Goal: Task Accomplishment & Management: Complete application form

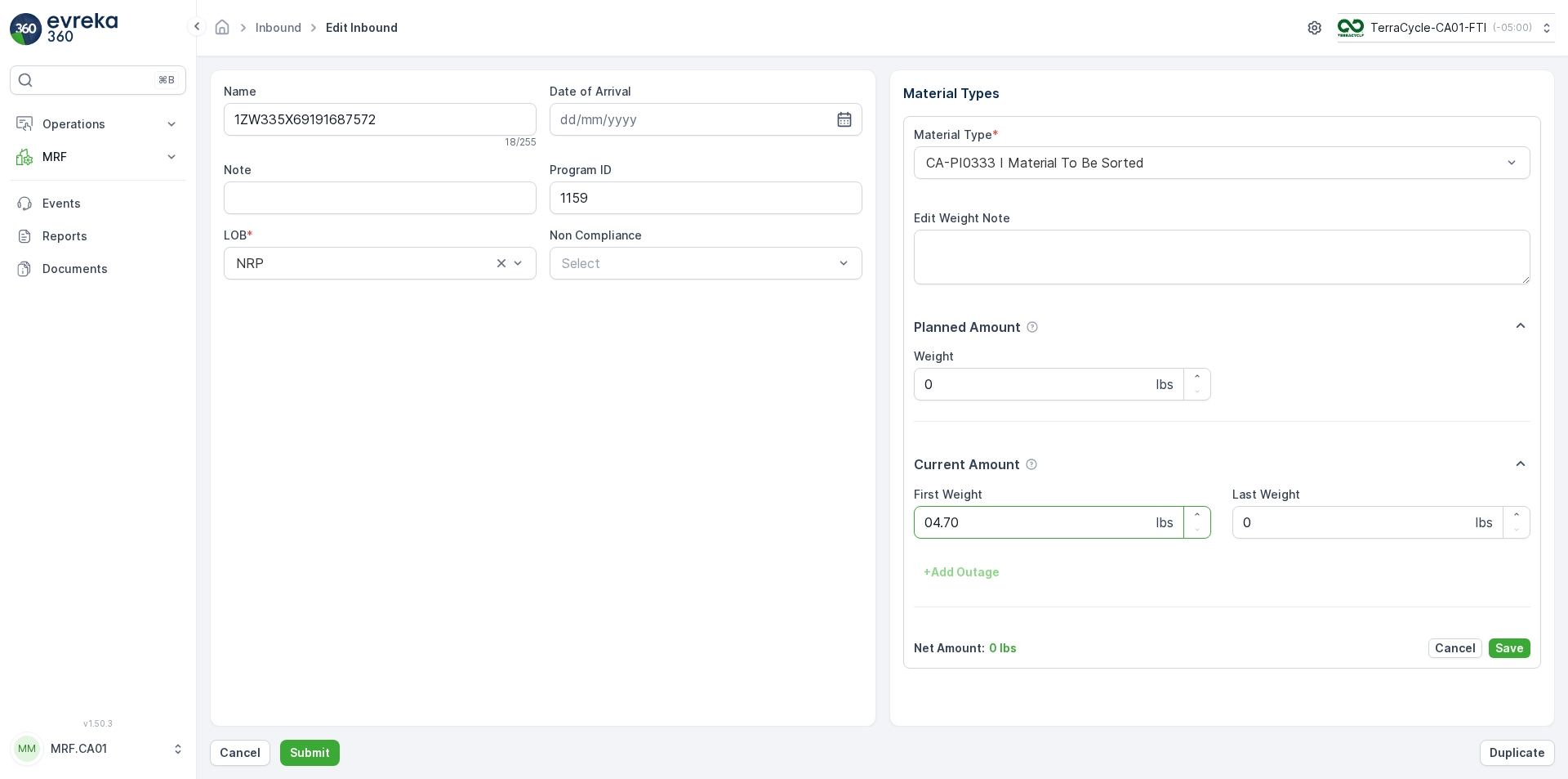
click at [280, 740] on button "Submit" at bounding box center [310, 752] width 60 height 26
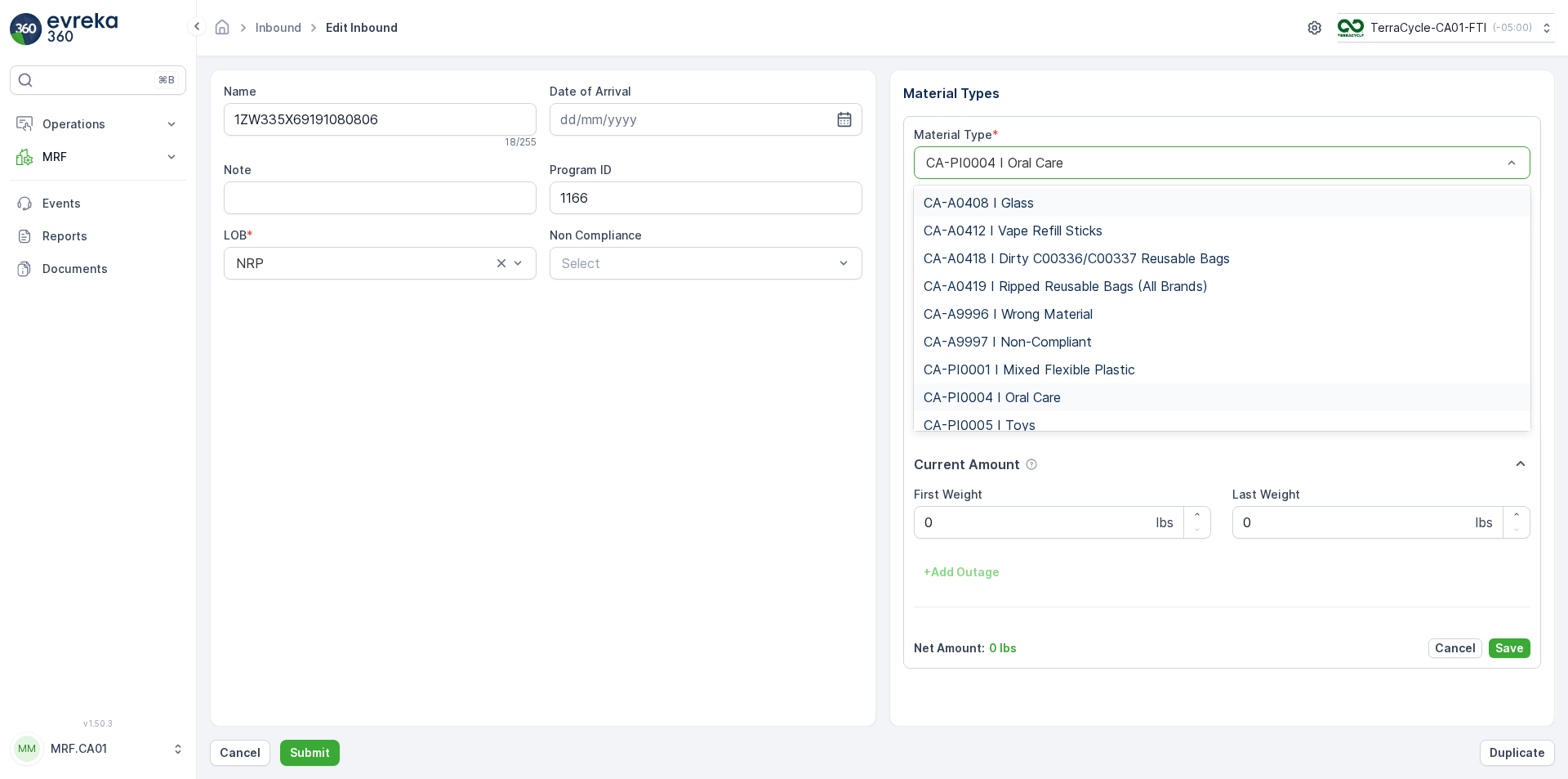
click at [990, 174] on div "CA-PI0004 I Oral Care" at bounding box center [1222, 162] width 618 height 33
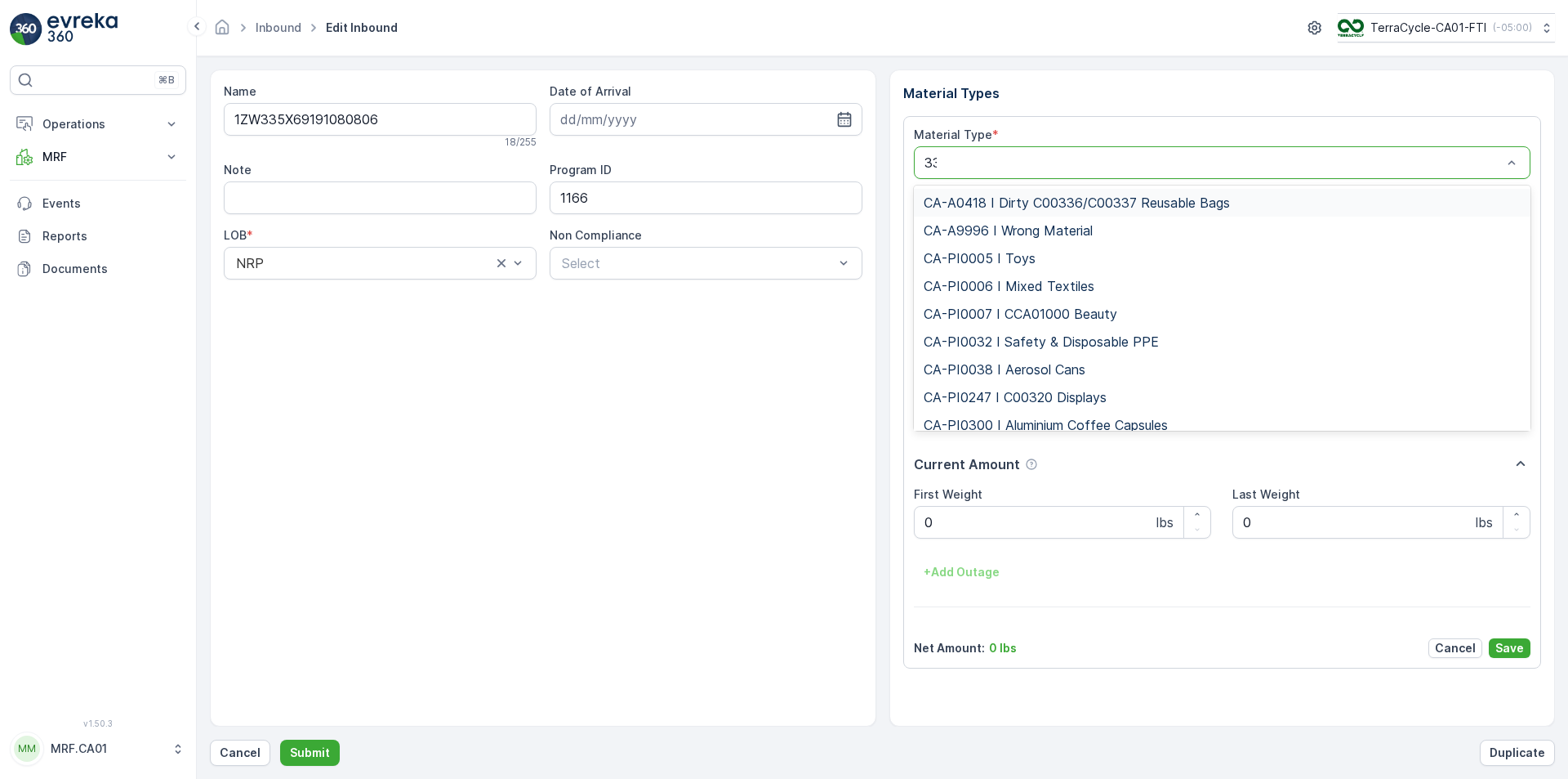
type input "333"
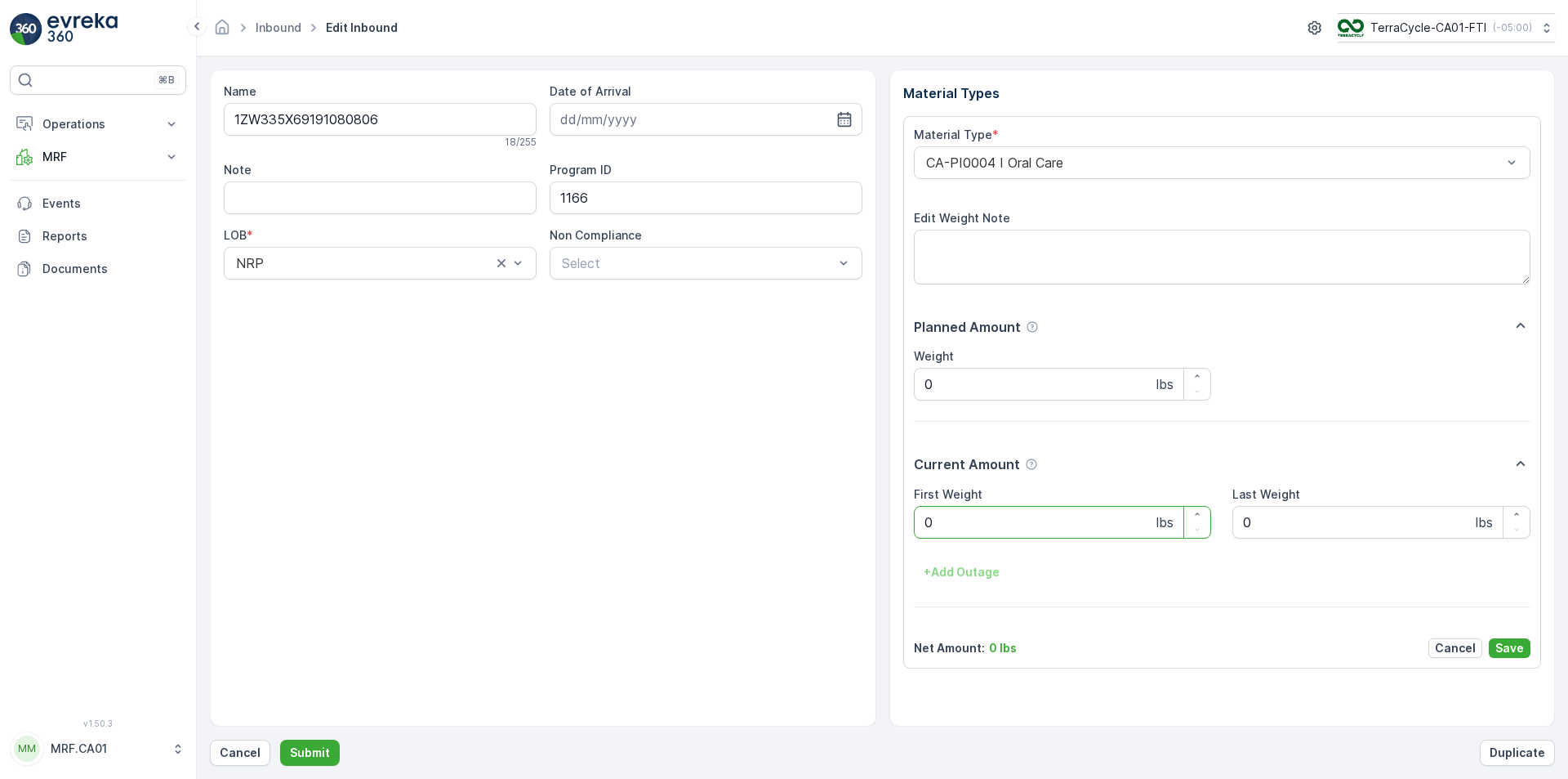
click at [968, 524] on Weight "0" at bounding box center [1063, 521] width 298 height 33
click at [1023, 175] on div "CA-PI0004 I Oral Care" at bounding box center [1222, 162] width 618 height 33
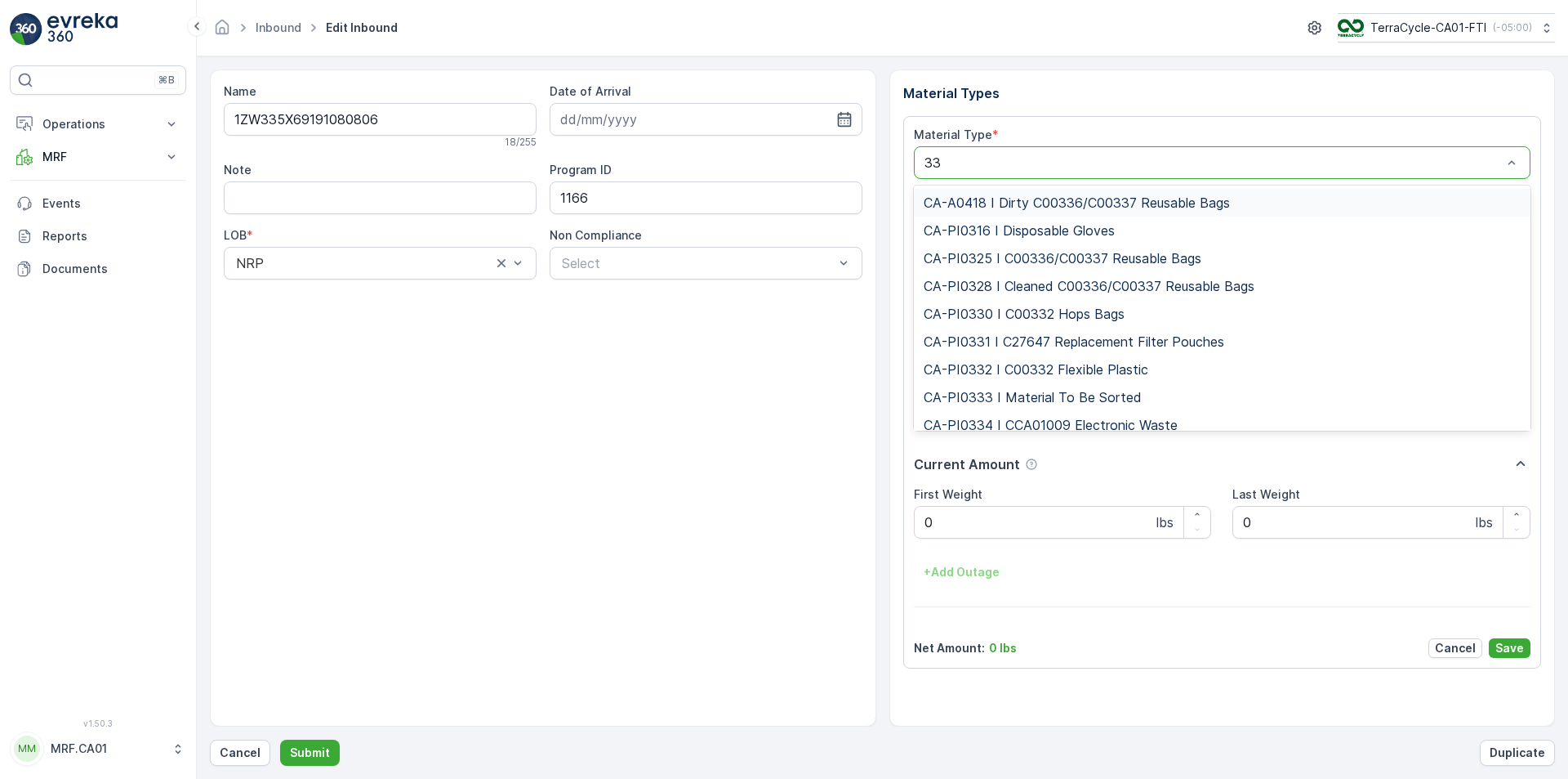
type input "333"
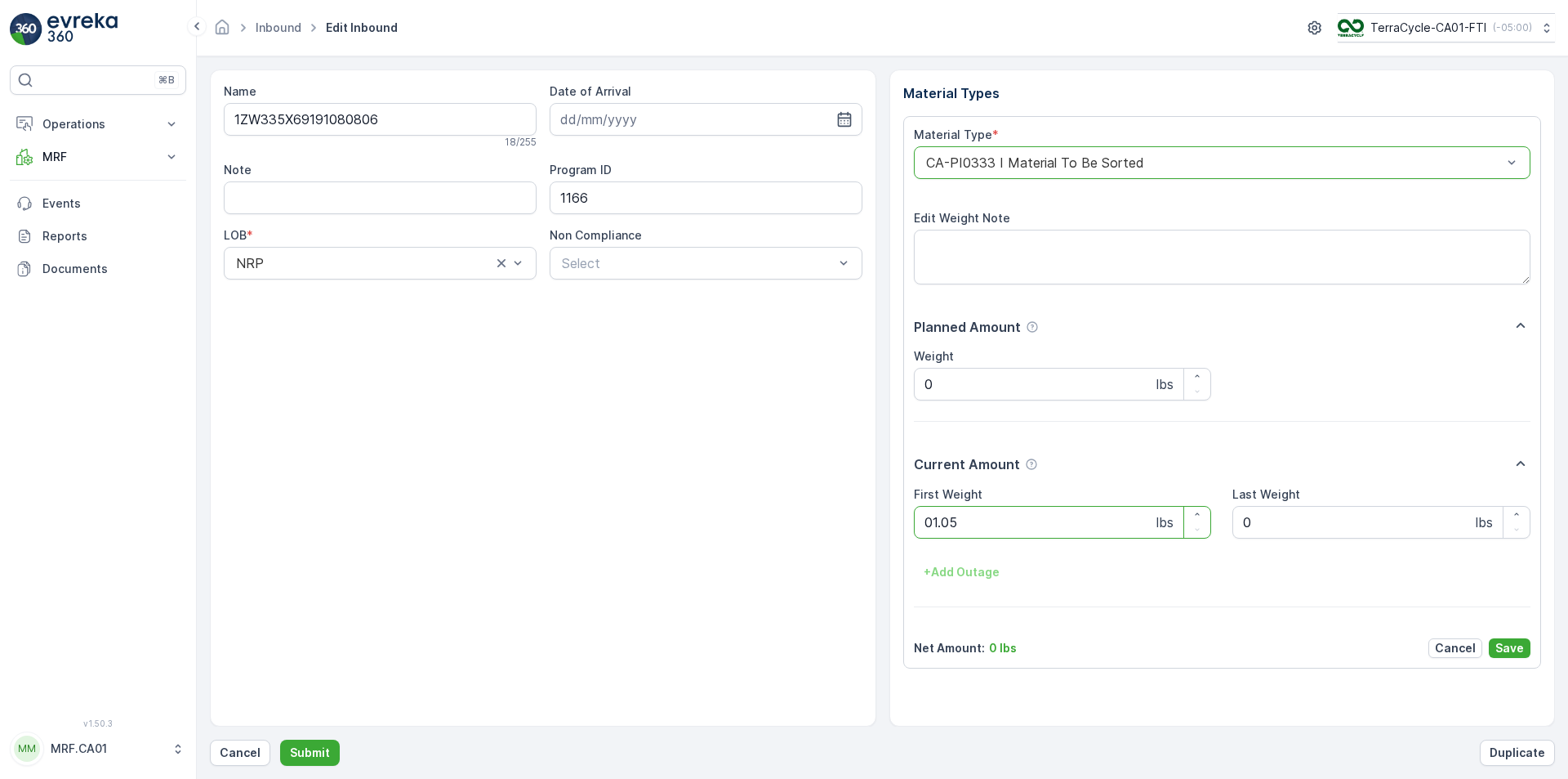
click at [280, 740] on button "Submit" at bounding box center [310, 752] width 60 height 26
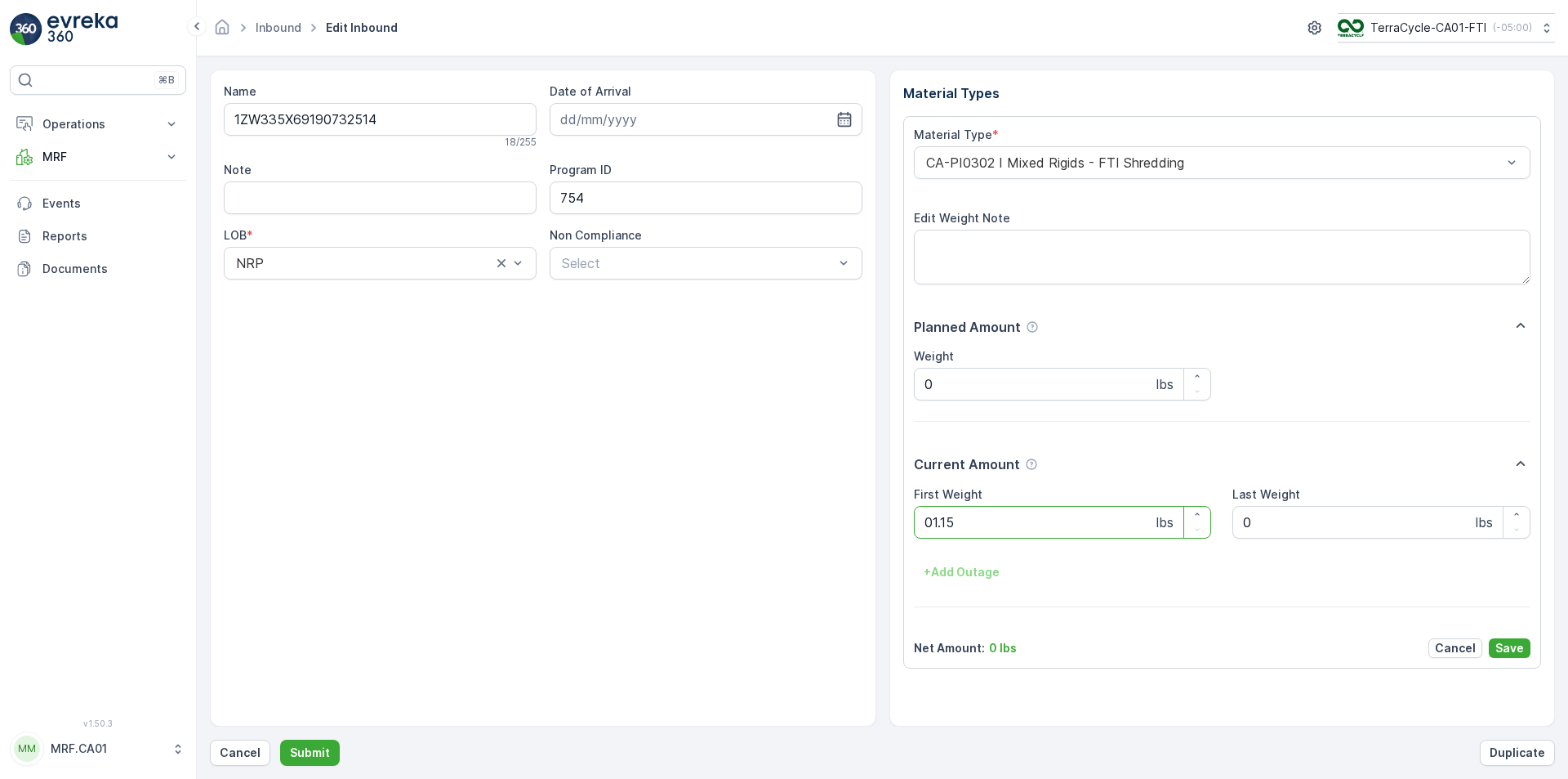
click at [280, 740] on button "Submit" at bounding box center [310, 752] width 60 height 26
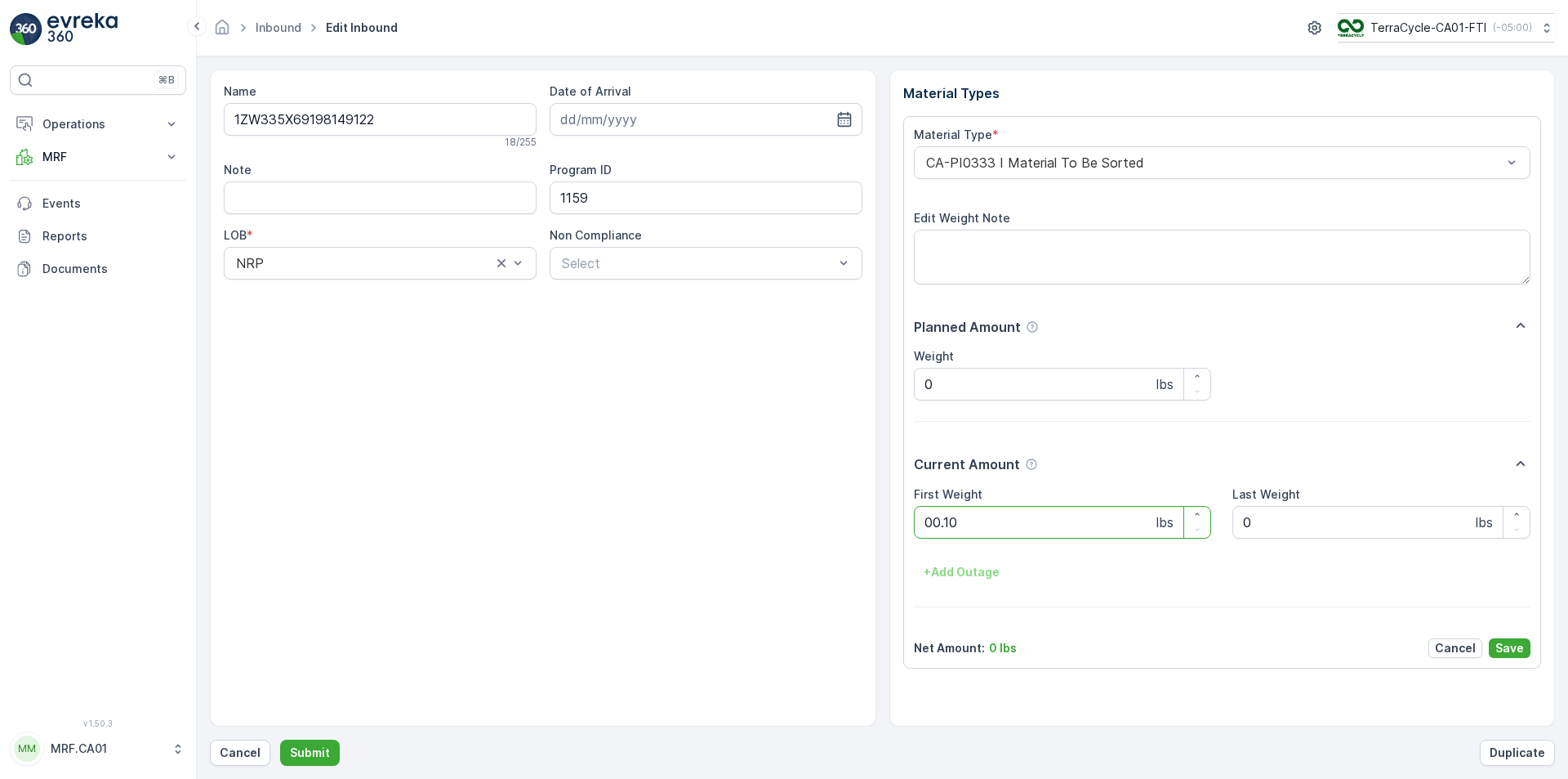
click at [280, 740] on button "Submit" at bounding box center [310, 752] width 60 height 26
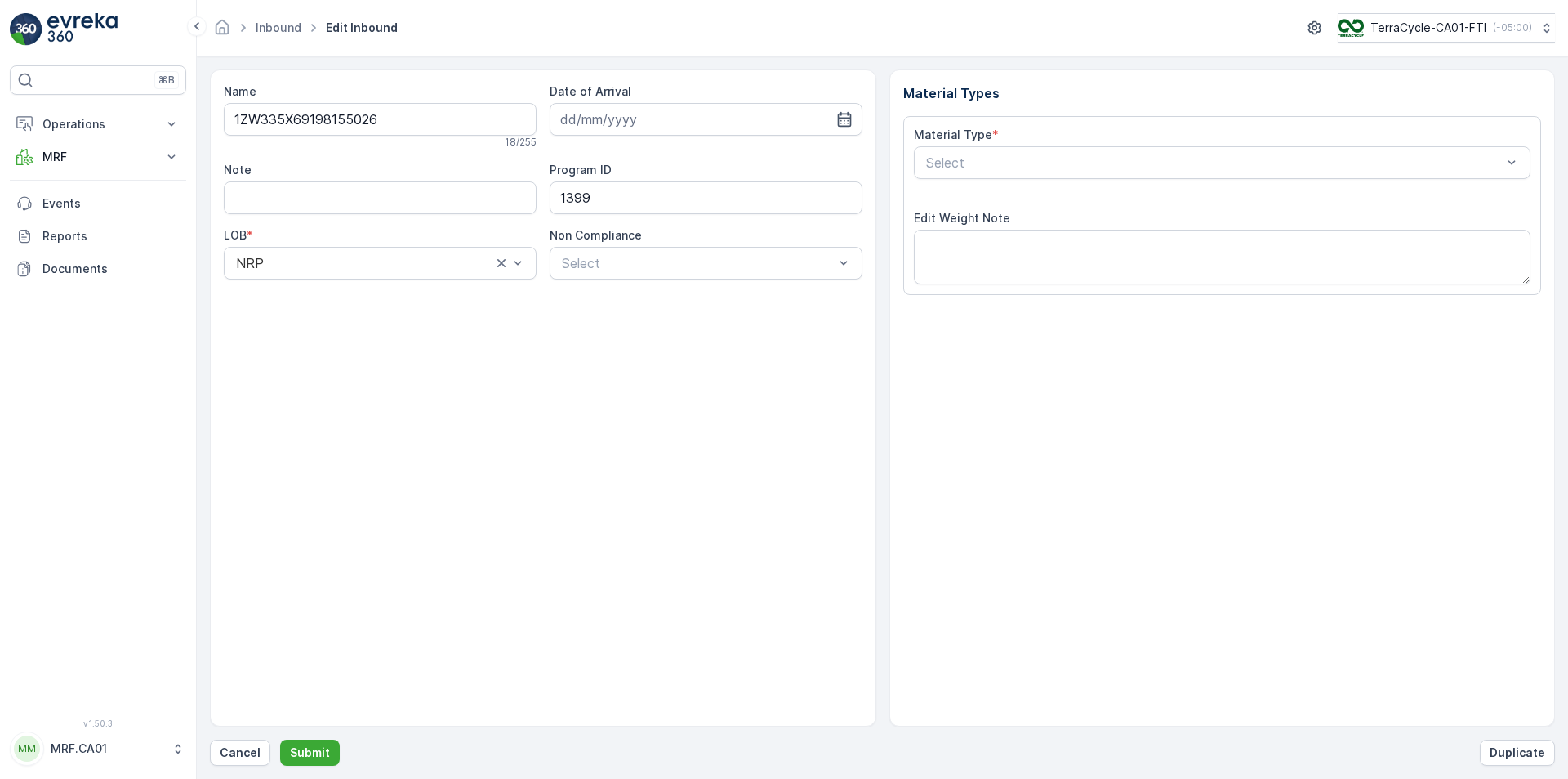
type input "[DATE]"
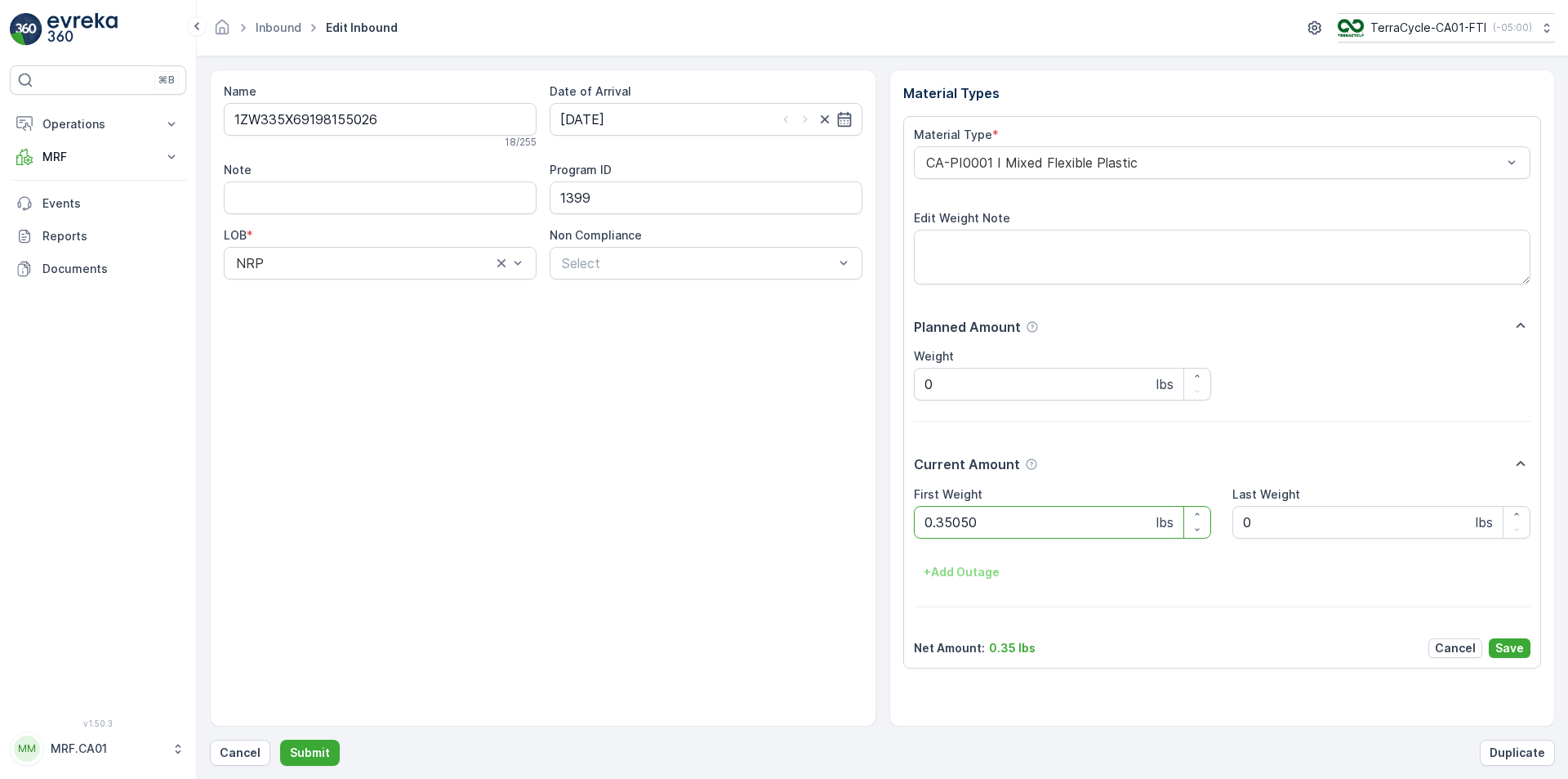
click at [280, 740] on button "Submit" at bounding box center [310, 752] width 60 height 26
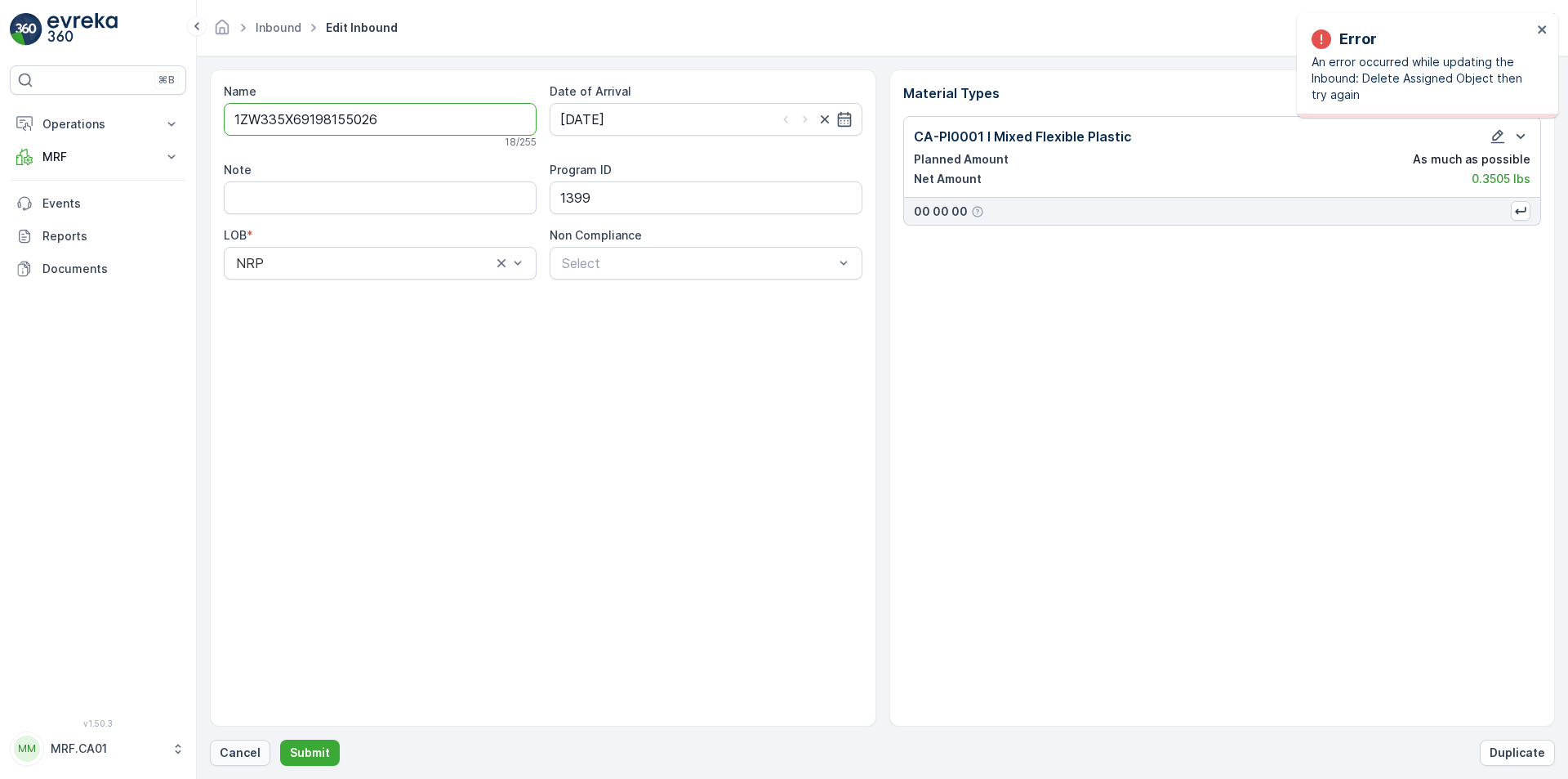
click at [254, 741] on button "Cancel" at bounding box center [240, 752] width 60 height 26
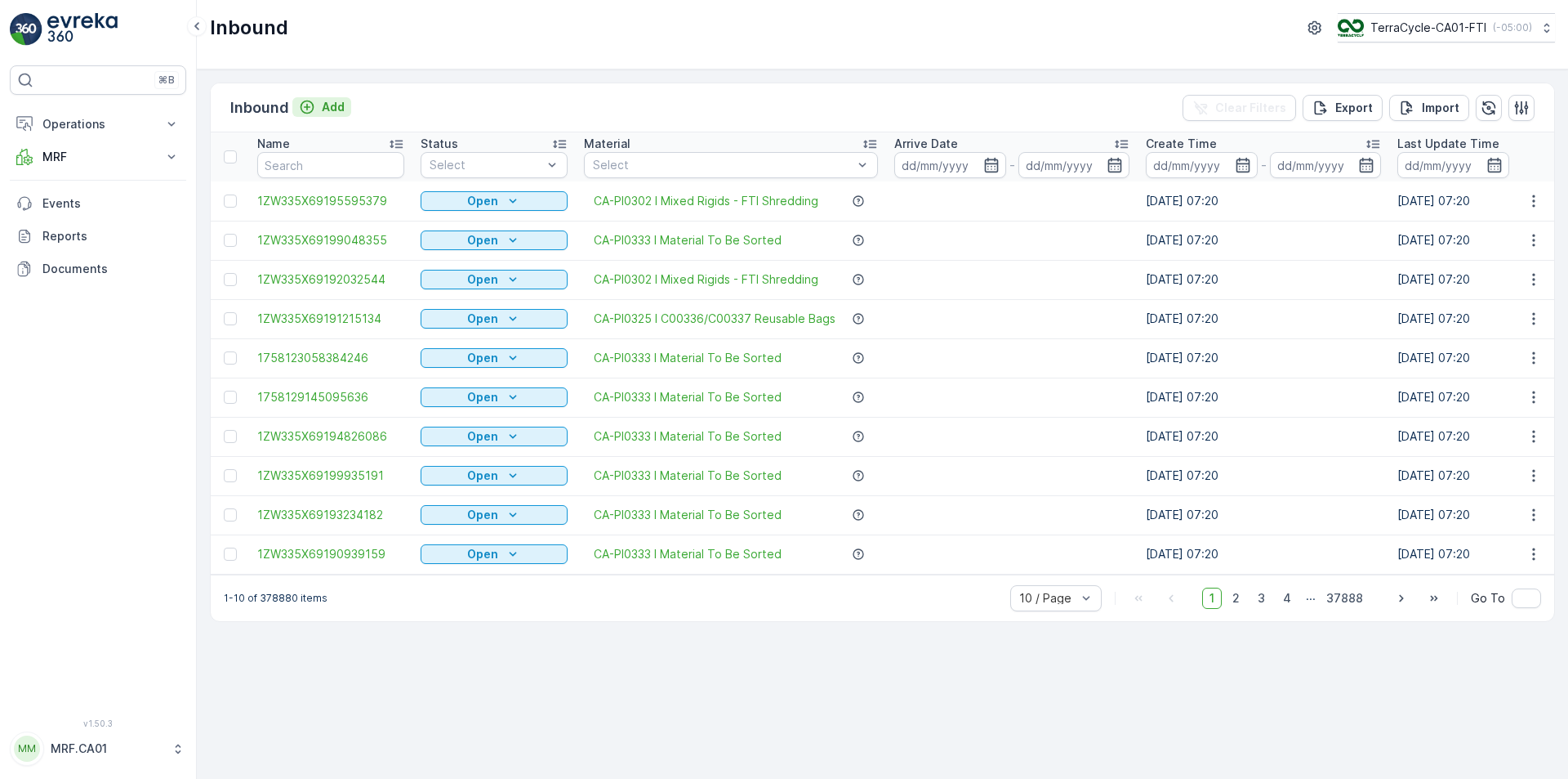
click at [311, 104] on icon "Add" at bounding box center [308, 108] width 17 height 17
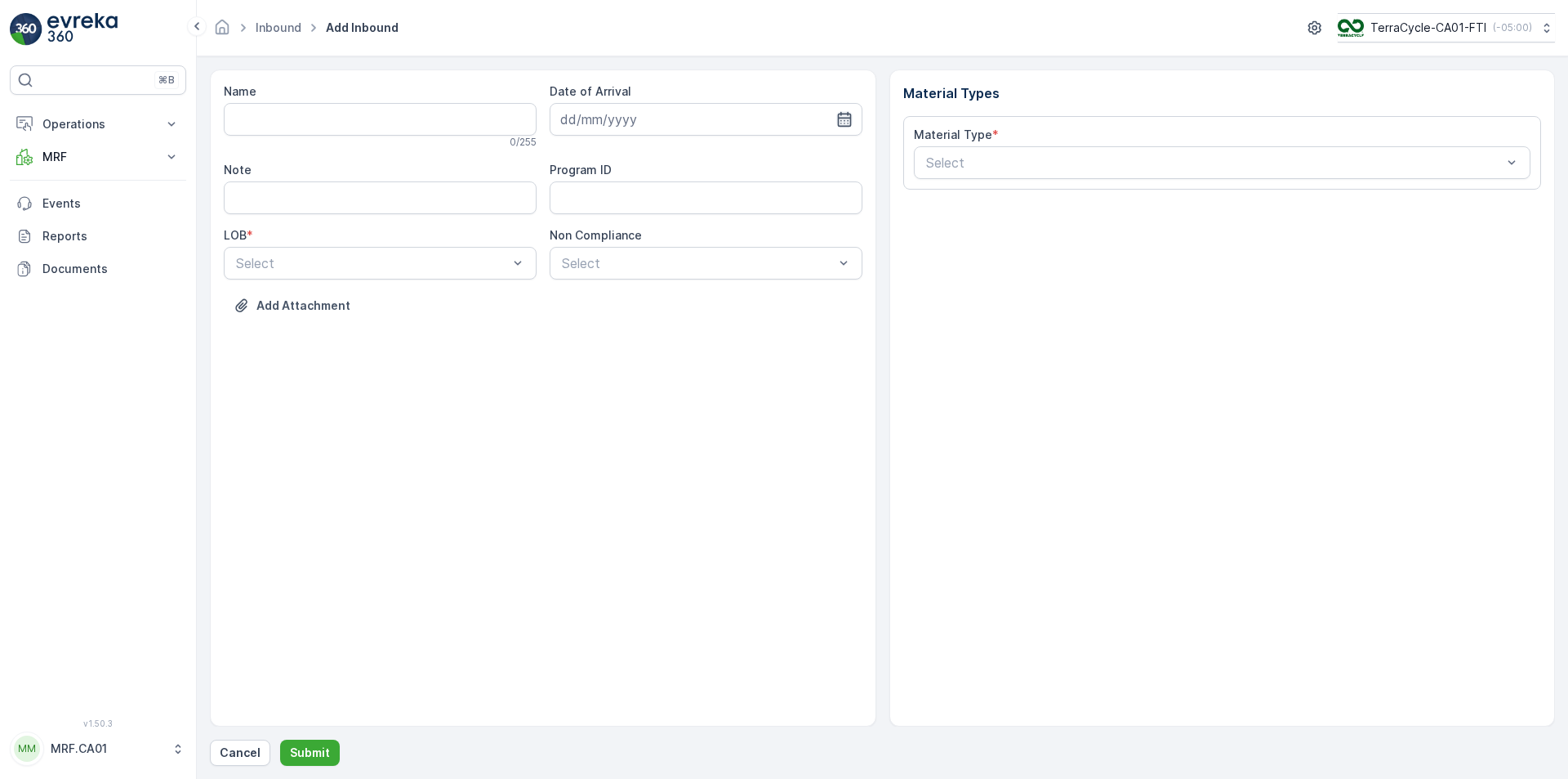
click at [846, 115] on icon "button" at bounding box center [844, 119] width 17 height 17
click at [696, 282] on div "18" at bounding box center [694, 288] width 26 height 26
type input "[DATE]"
click at [478, 123] on input "Name" at bounding box center [379, 118] width 313 height 33
click at [280, 740] on button "Submit" at bounding box center [310, 752] width 60 height 26
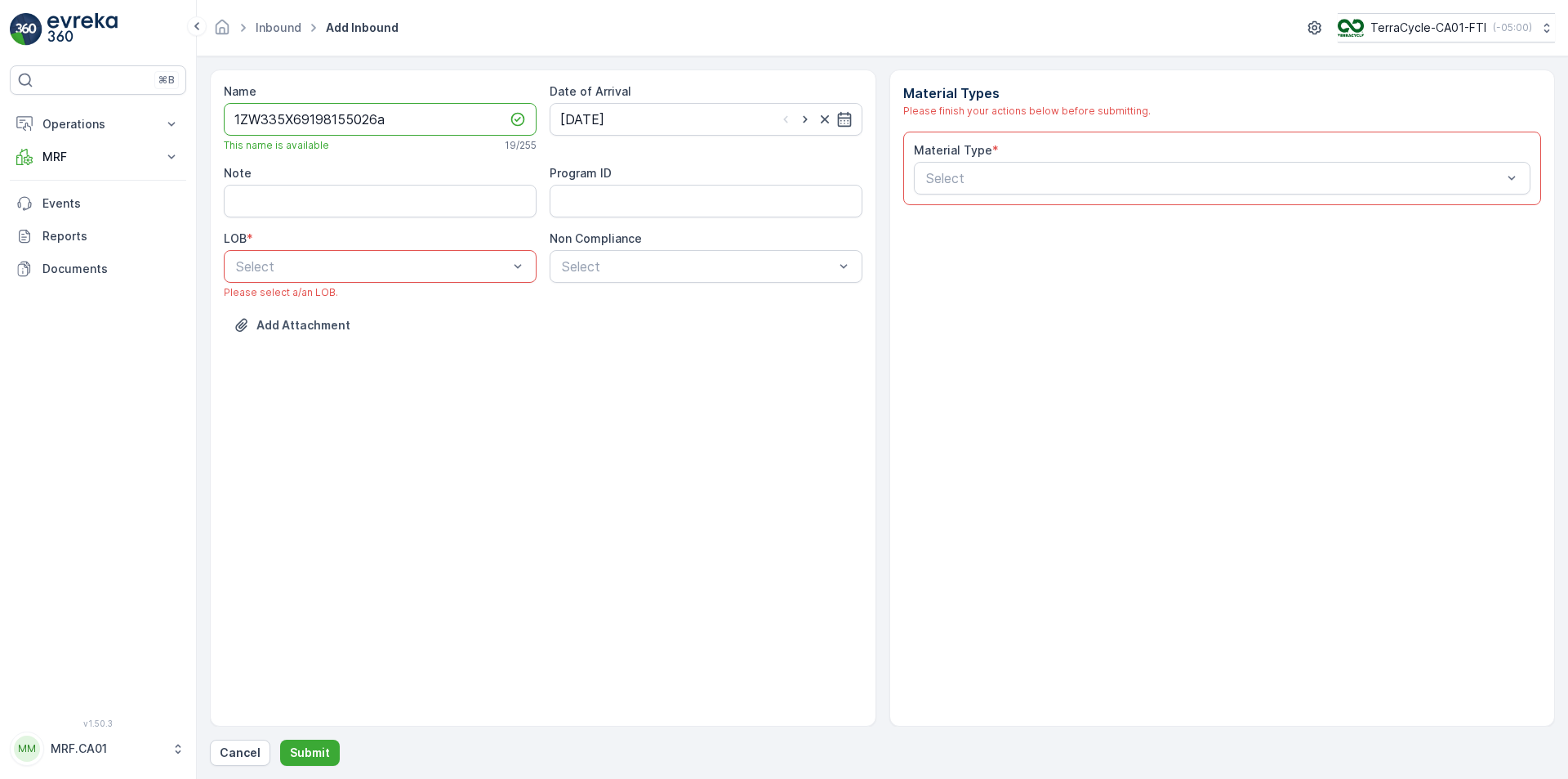
type input "1ZW335X69198155026a"
click at [476, 303] on div "NRP" at bounding box center [380, 307] width 293 height 15
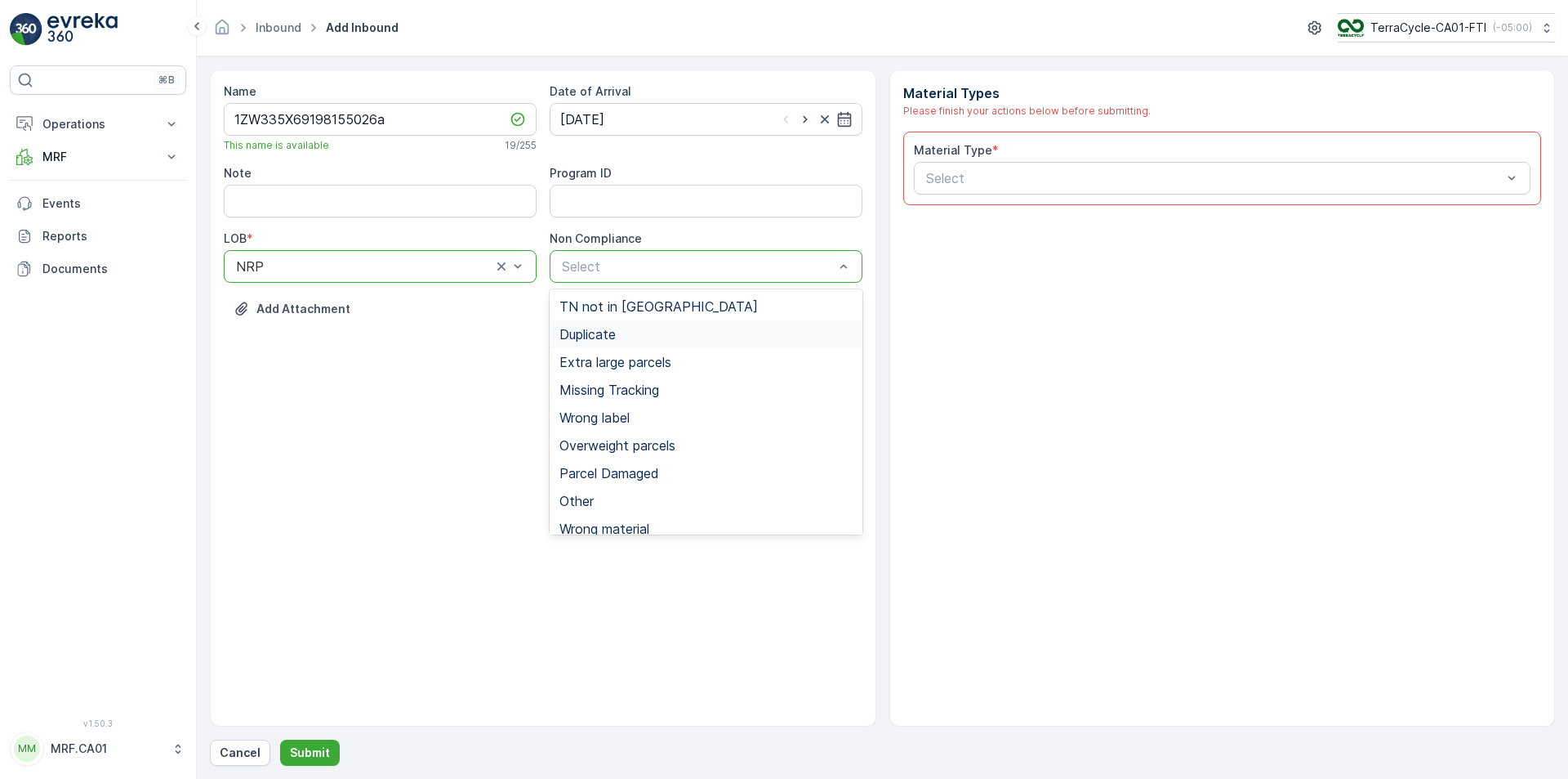
click at [621, 331] on div "Duplicate" at bounding box center [706, 334] width 293 height 15
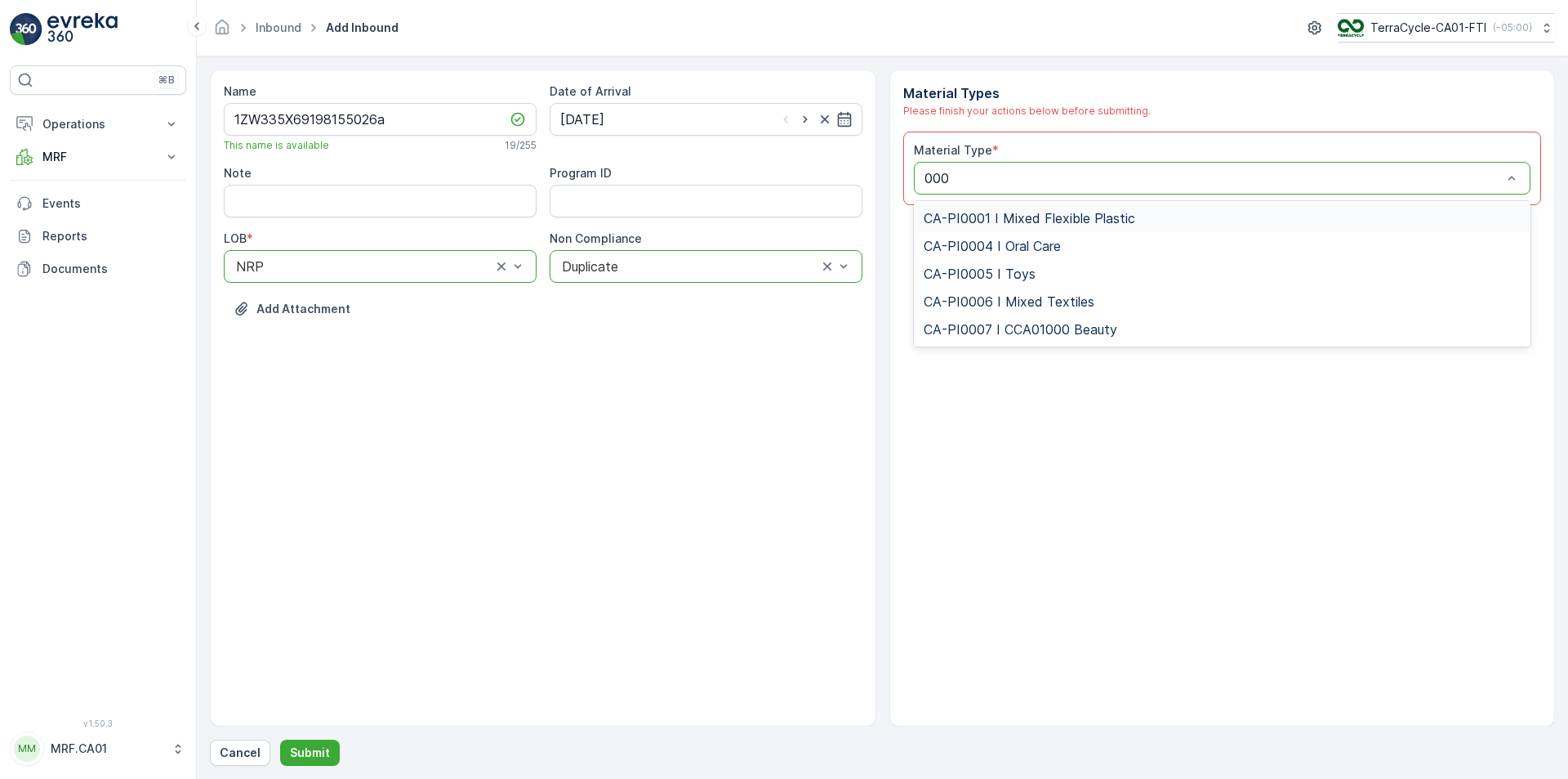
type input "0001"
click at [1122, 221] on span "CA-PI0001 I Mixed Flexible Plastic" at bounding box center [1029, 219] width 212 height 15
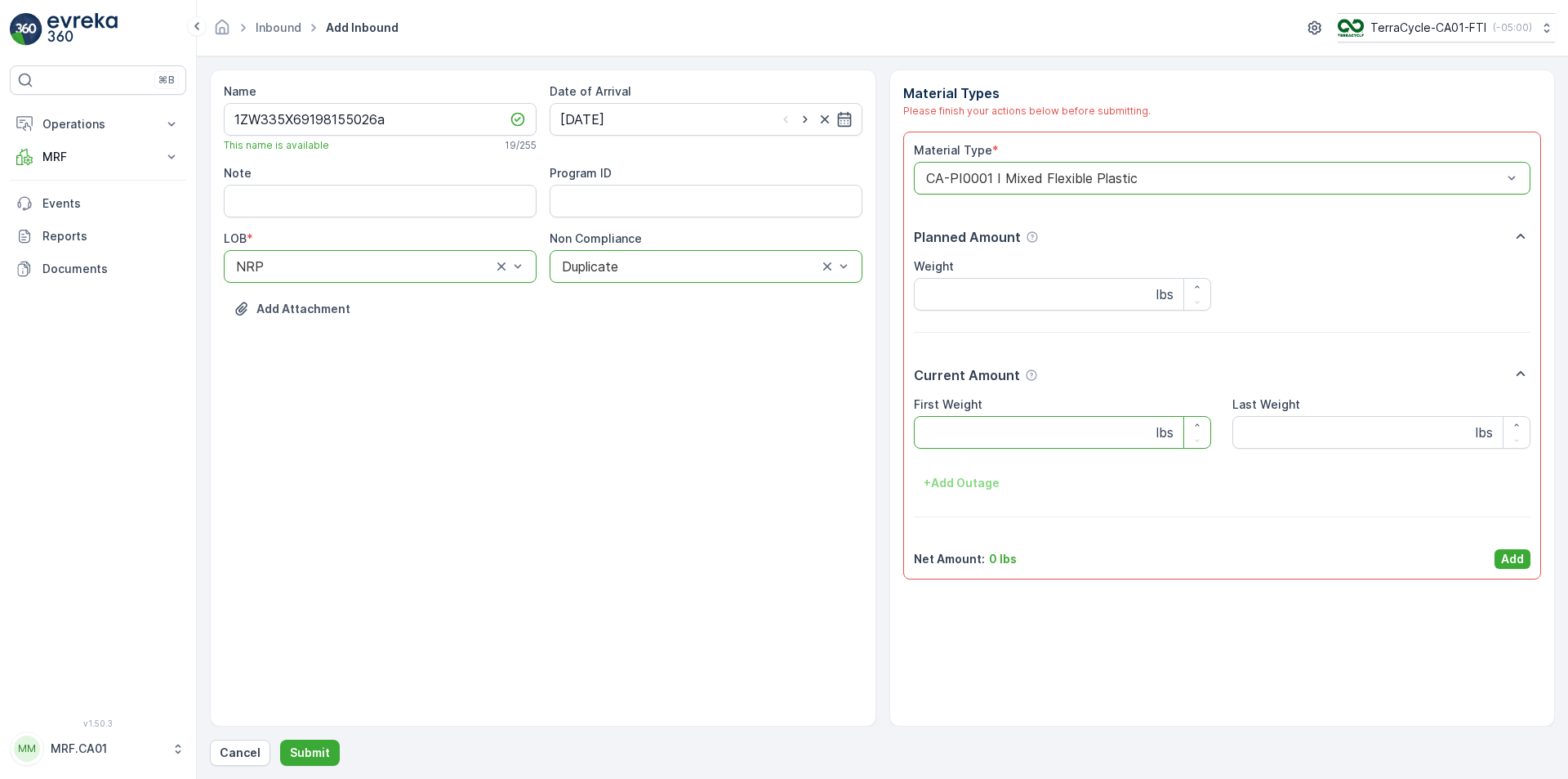
click at [1022, 440] on Weight "First Weight" at bounding box center [1063, 432] width 298 height 33
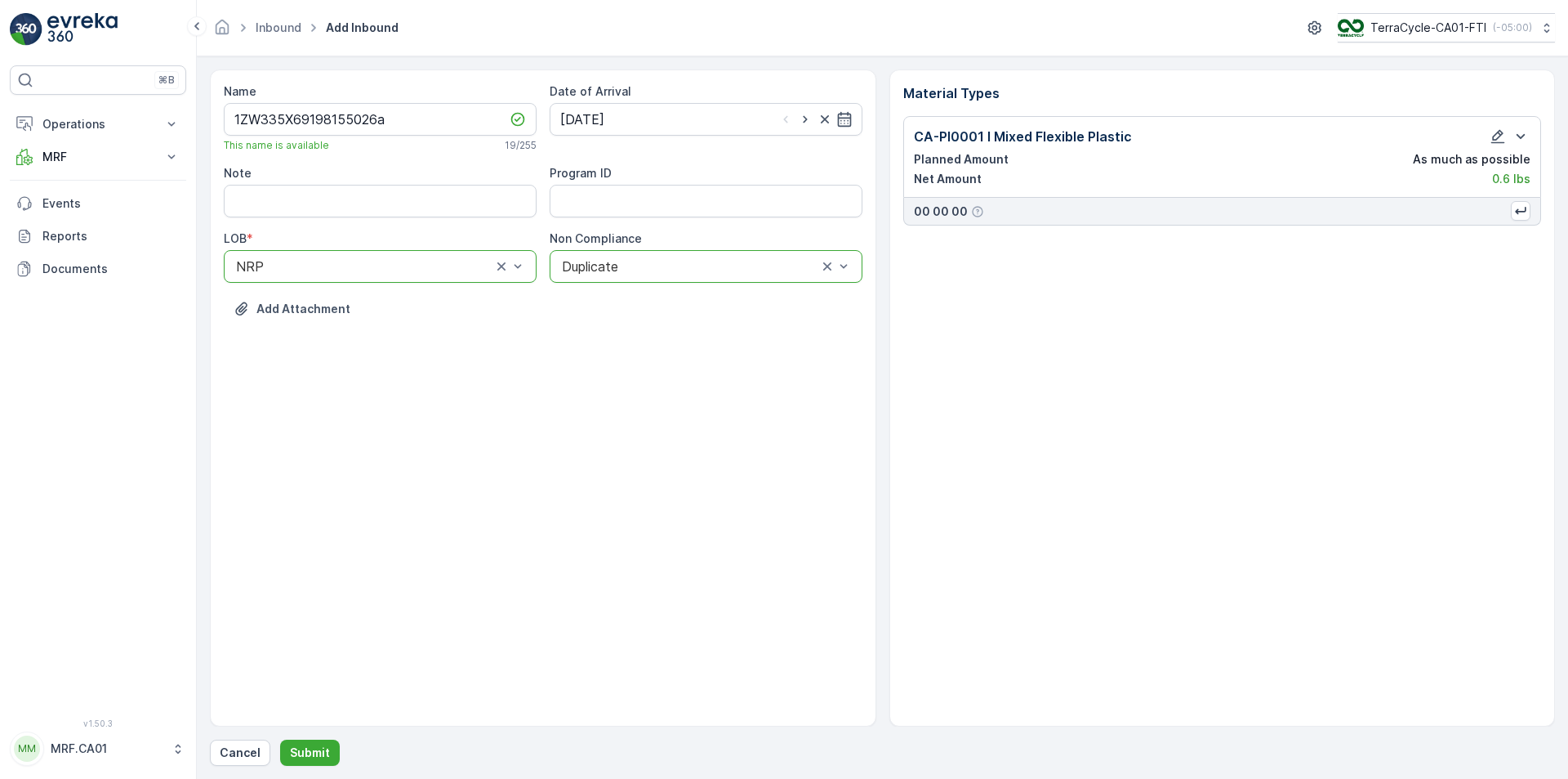
click at [313, 734] on div "Name 1ZW335X69198155026a This name is available 19 / 255 Date of Arrival [DATE]…" at bounding box center [882, 417] width 1345 height 696
click at [321, 746] on p "Submit" at bounding box center [310, 752] width 40 height 17
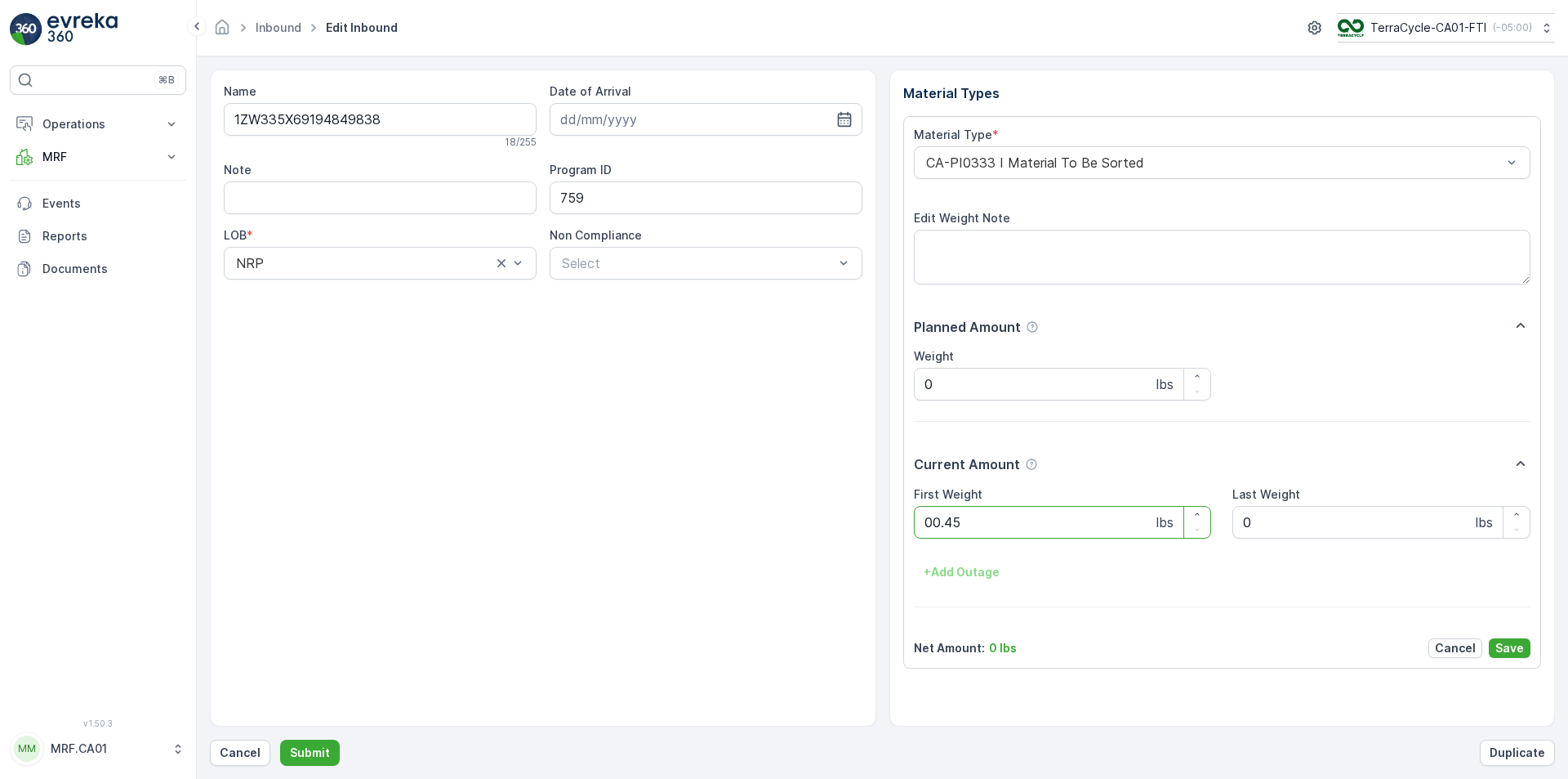
click at [280, 740] on button "Submit" at bounding box center [310, 752] width 60 height 26
